Goal: Complete application form

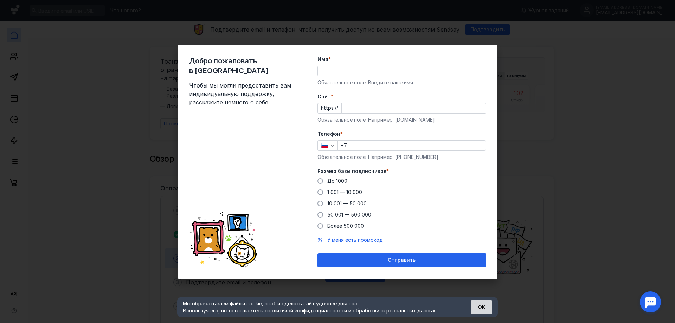
click at [477, 304] on button "ОК" at bounding box center [480, 307] width 21 height 14
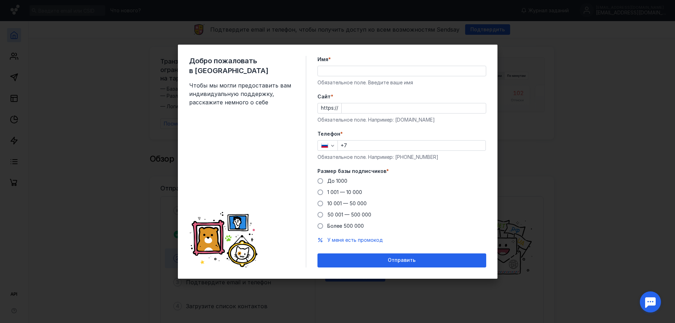
click at [351, 70] on input "Имя *" at bounding box center [402, 71] width 168 height 10
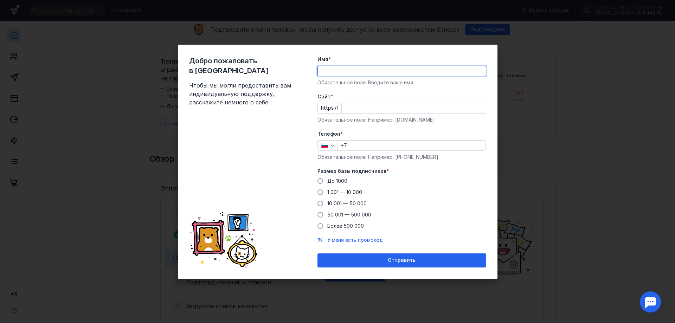
click at [331, 192] on div "До [DATE] 1 001 — 10 000 10 001 — 50 000 50 001 — 500 000 Более 500 000" at bounding box center [401, 203] width 169 height 52
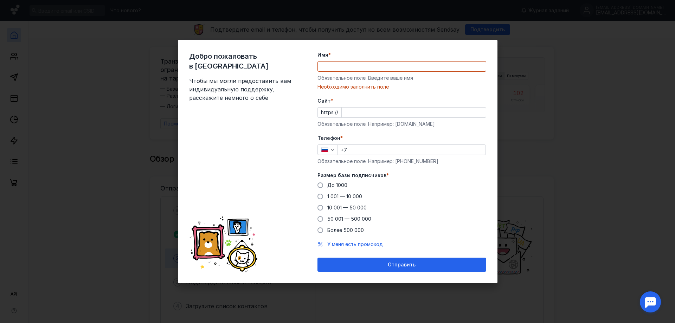
click at [337, 67] on input "Имя *" at bounding box center [402, 66] width 168 height 10
click at [583, 93] on div "Добро пожаловать в Sendsay Чтобы мы могли предоставить вам индивидуальную подде…" at bounding box center [337, 161] width 675 height 323
click at [342, 68] on input "Имя *" at bounding box center [402, 66] width 168 height 10
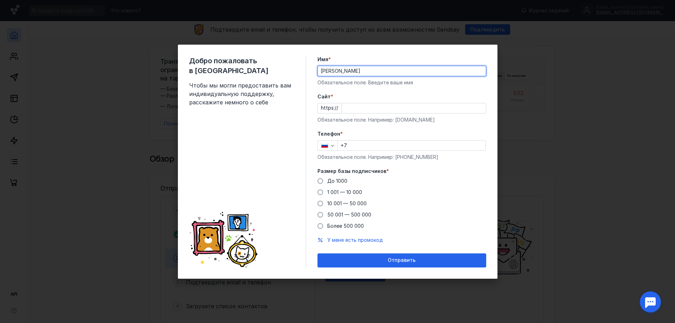
type input "[PERSON_NAME]"
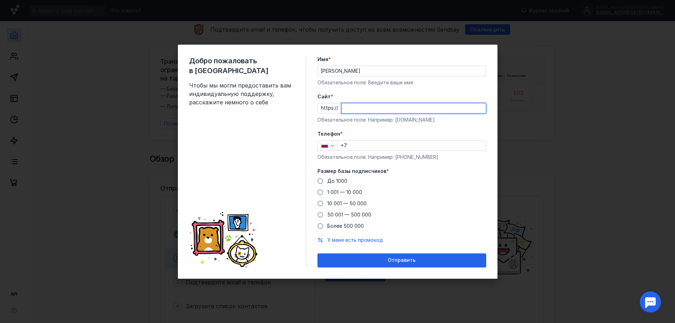
click at [459, 103] on input "Cайт *" at bounding box center [414, 108] width 144 height 10
type input "[DOMAIN_NAME]"
click at [376, 141] on input "+7" at bounding box center [412, 146] width 148 height 10
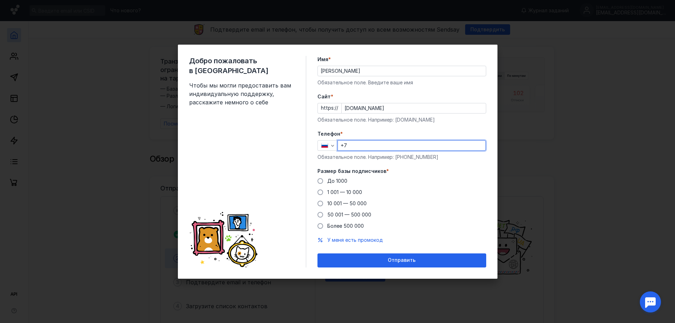
type input "[PHONE_NUMBER]"
click at [334, 191] on span "1 001 — 10 000" at bounding box center [344, 192] width 35 height 6
click at [0, 0] on input "1 001 — 10 000" at bounding box center [0, 0] width 0 height 0
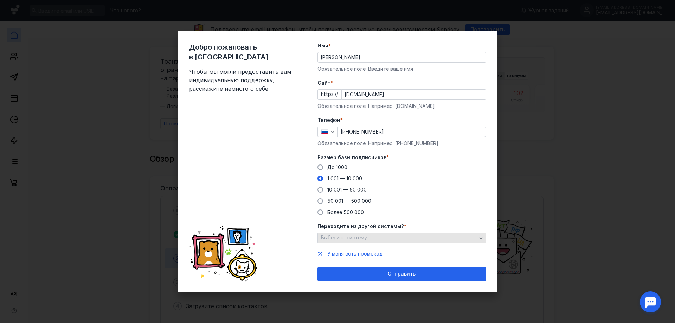
click at [365, 238] on span "Выберите систему" at bounding box center [344, 237] width 46 height 6
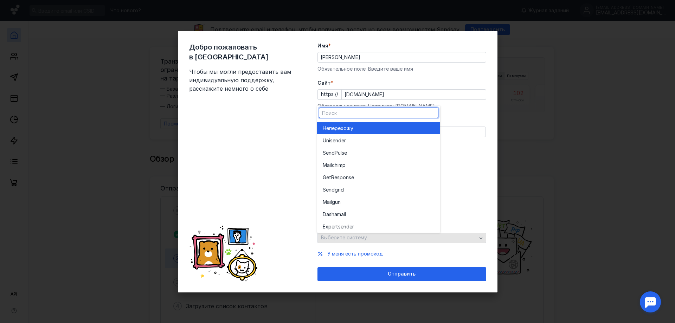
click at [365, 238] on div "Выберите систему" at bounding box center [401, 238] width 169 height 11
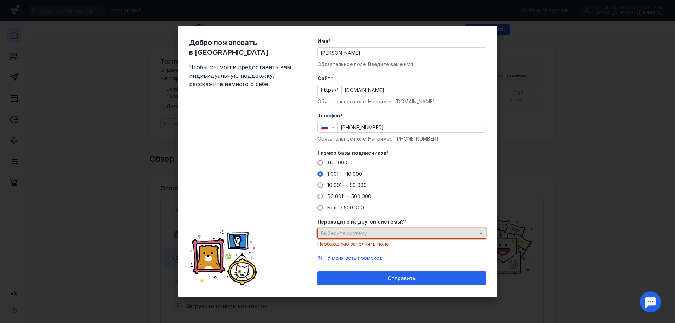
click at [365, 238] on div "Выберите систему" at bounding box center [401, 233] width 169 height 11
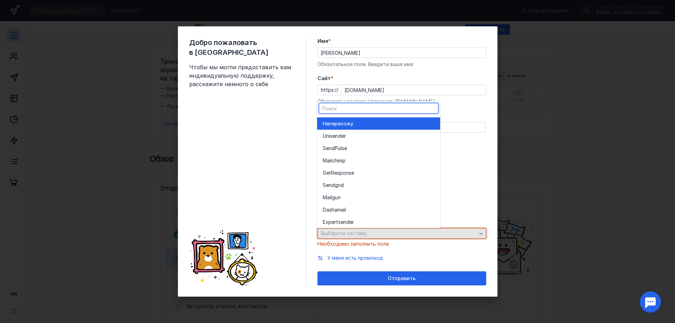
click at [365, 238] on div "Выберите систему" at bounding box center [401, 233] width 169 height 11
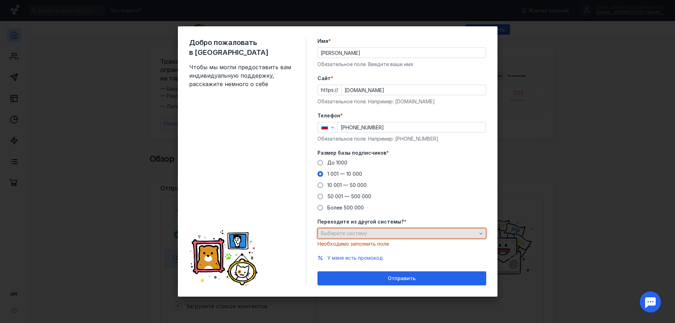
click at [378, 232] on div "Выберите систему" at bounding box center [398, 233] width 159 height 6
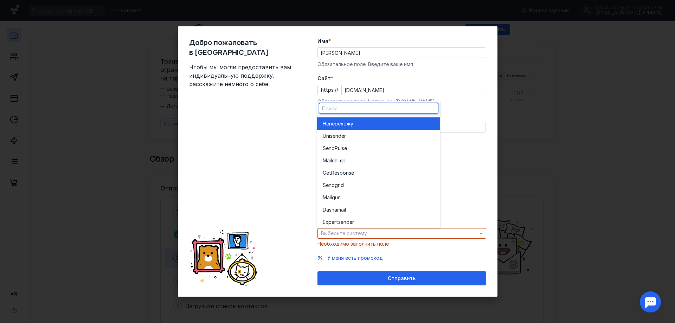
click at [358, 125] on div "Не перехожу" at bounding box center [379, 123] width 112 height 7
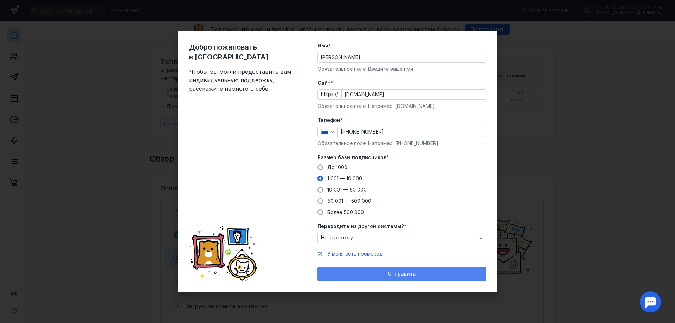
click at [387, 273] on div "Отправить" at bounding box center [402, 274] width 162 height 6
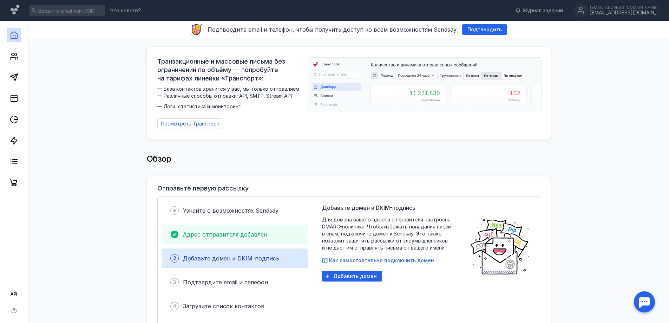
click at [245, 233] on span "Адрес отправителя добавлен" at bounding box center [225, 234] width 84 height 7
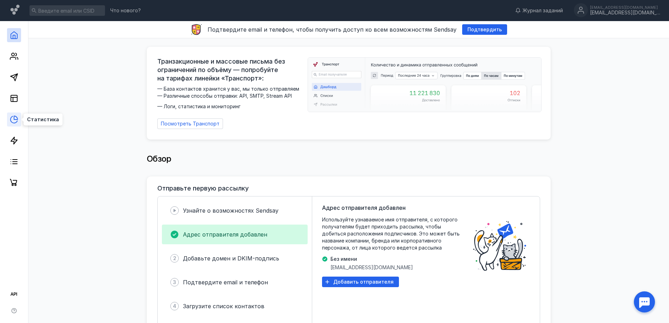
click at [15, 117] on icon at bounding box center [14, 119] width 8 height 8
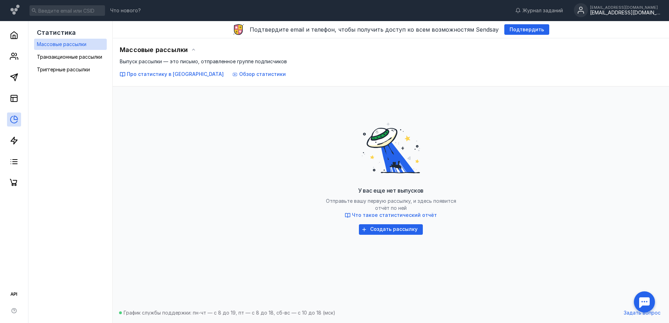
click at [644, 14] on div "[EMAIL_ADDRESS][DOMAIN_NAME]" at bounding box center [625, 13] width 70 height 6
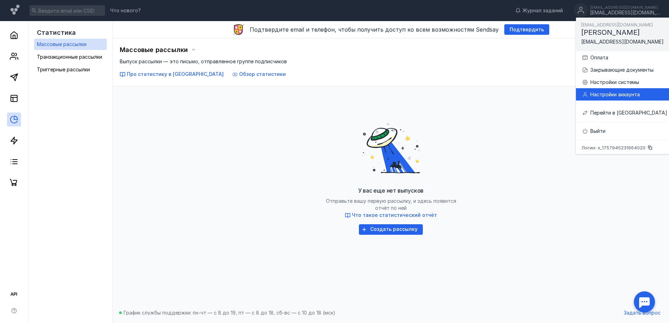
click at [609, 95] on div "Настройки аккаунта" at bounding box center [629, 94] width 77 height 7
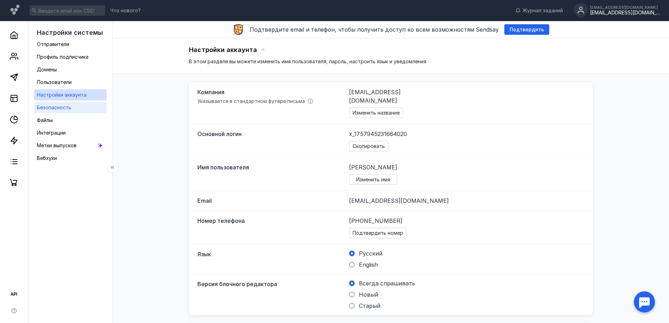
click at [50, 104] on div "Безопасность" at bounding box center [54, 107] width 34 height 8
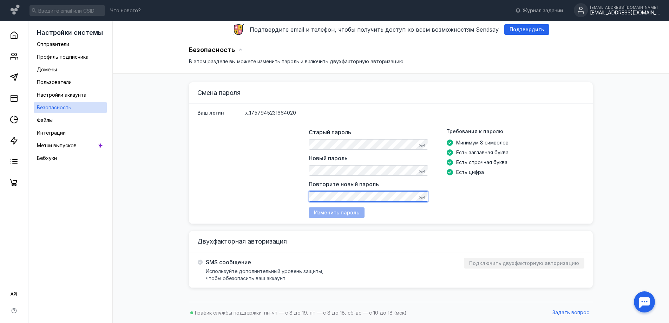
click at [347, 212] on div "Старый пароль Новый пароль Повторите новый пароль Требования к паролю Минимум 8…" at bounding box center [447, 173] width 276 height 90
